Goal: Task Accomplishment & Management: Manage account settings

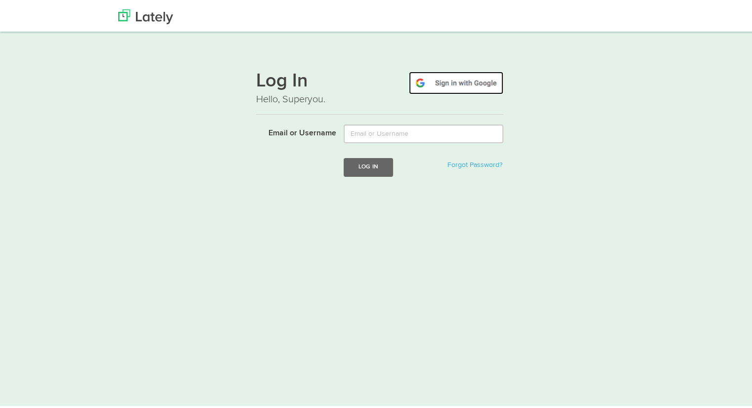
click at [443, 81] on img at bounding box center [456, 81] width 94 height 23
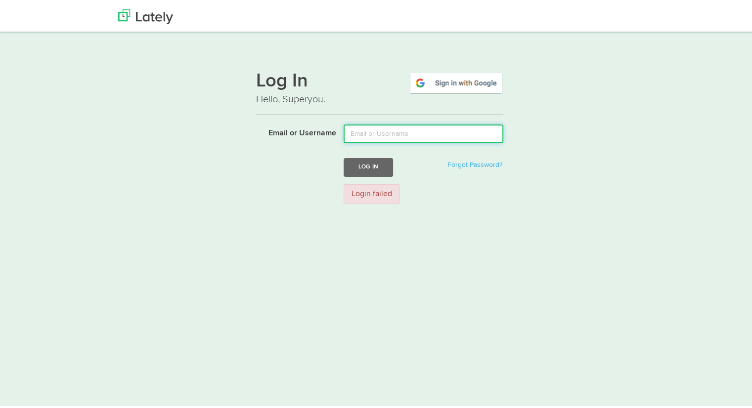
click at [380, 132] on input "Email or Username" at bounding box center [423, 132] width 160 height 19
drag, startPoint x: 419, startPoint y: 134, endPoint x: 376, endPoint y: 136, distance: 43.0
click at [376, 136] on input "[EMAIL_ADDRESS][DOMAIN_NAME]" at bounding box center [423, 132] width 160 height 19
type input "[EMAIL_ADDRESS][DOMAIN_NAME]"
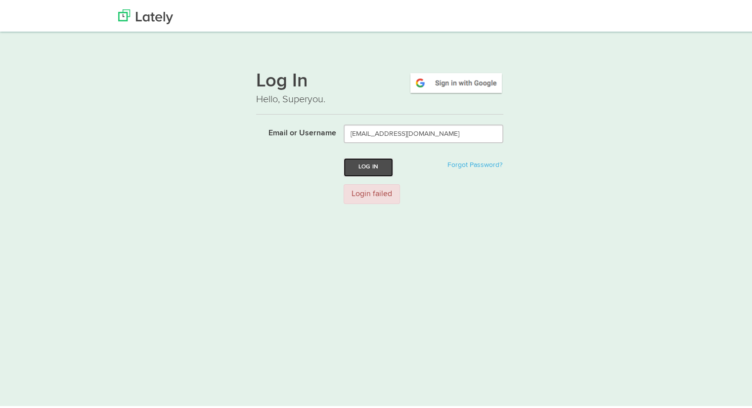
click at [365, 169] on button "Log In" at bounding box center [367, 165] width 49 height 18
